Goal: Information Seeking & Learning: Compare options

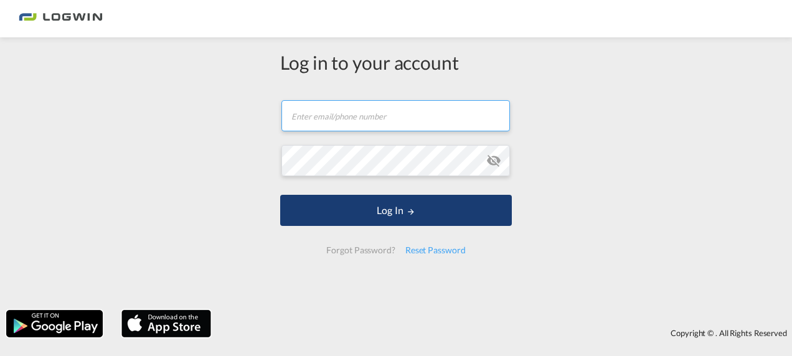
type input "[PERSON_NAME][EMAIL_ADDRESS][DOMAIN_NAME]"
click at [376, 223] on button "Log In" at bounding box center [396, 210] width 232 height 31
